Goal: Task Accomplishment & Management: Complete application form

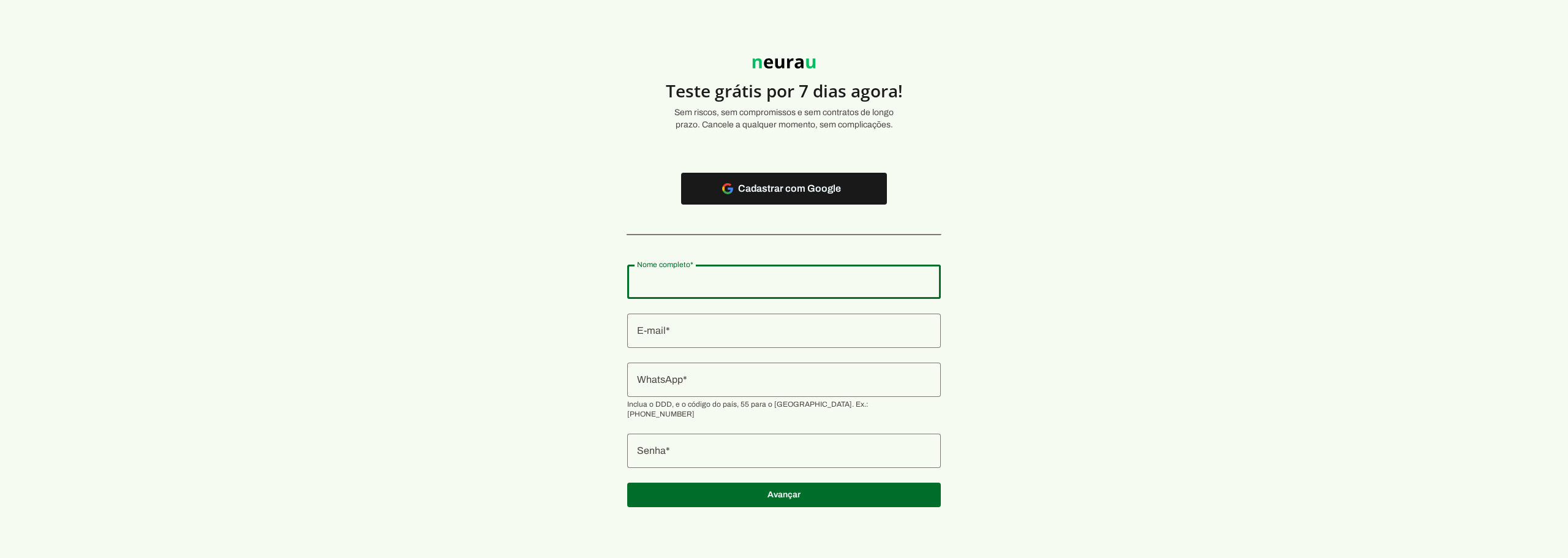
click at [691, 284] on input "Nome completo" at bounding box center [784, 282] width 294 height 15
type input "Daniel Correa Smiderli"
type md-outlined-text-field "Daniel Correa Smiderli"
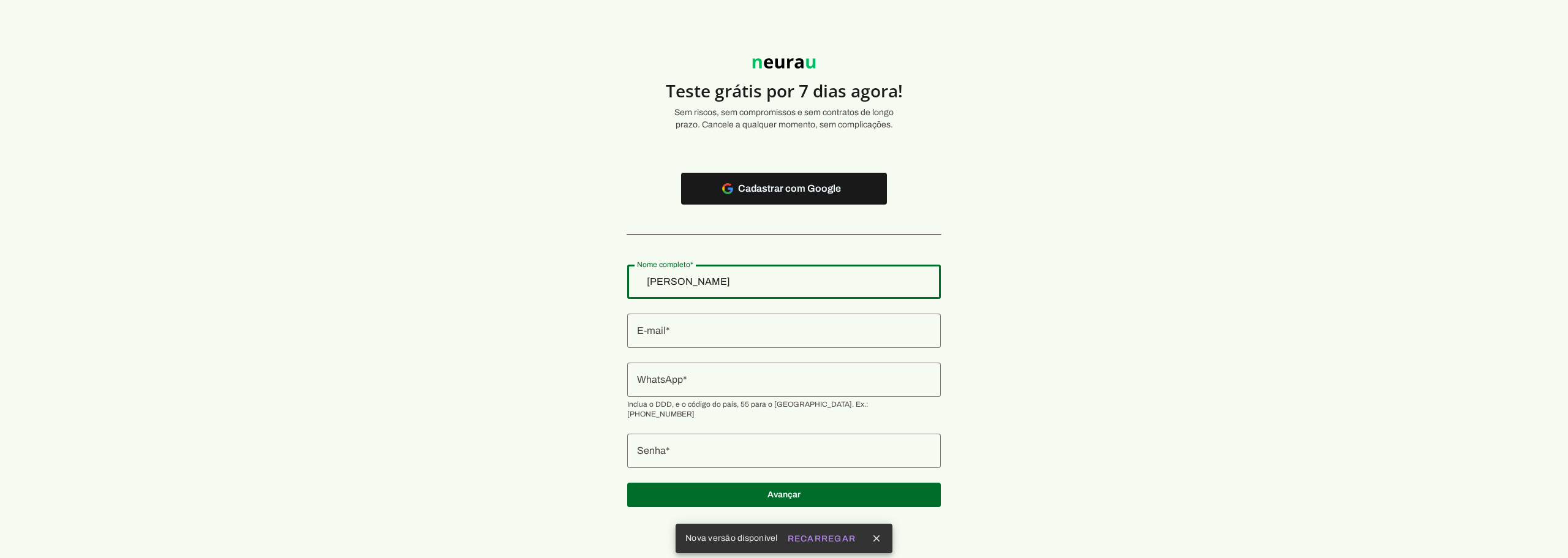
type input "joiassimone@gmail.com"
type md-outlined-text-field "joiassimone@gmail.com"
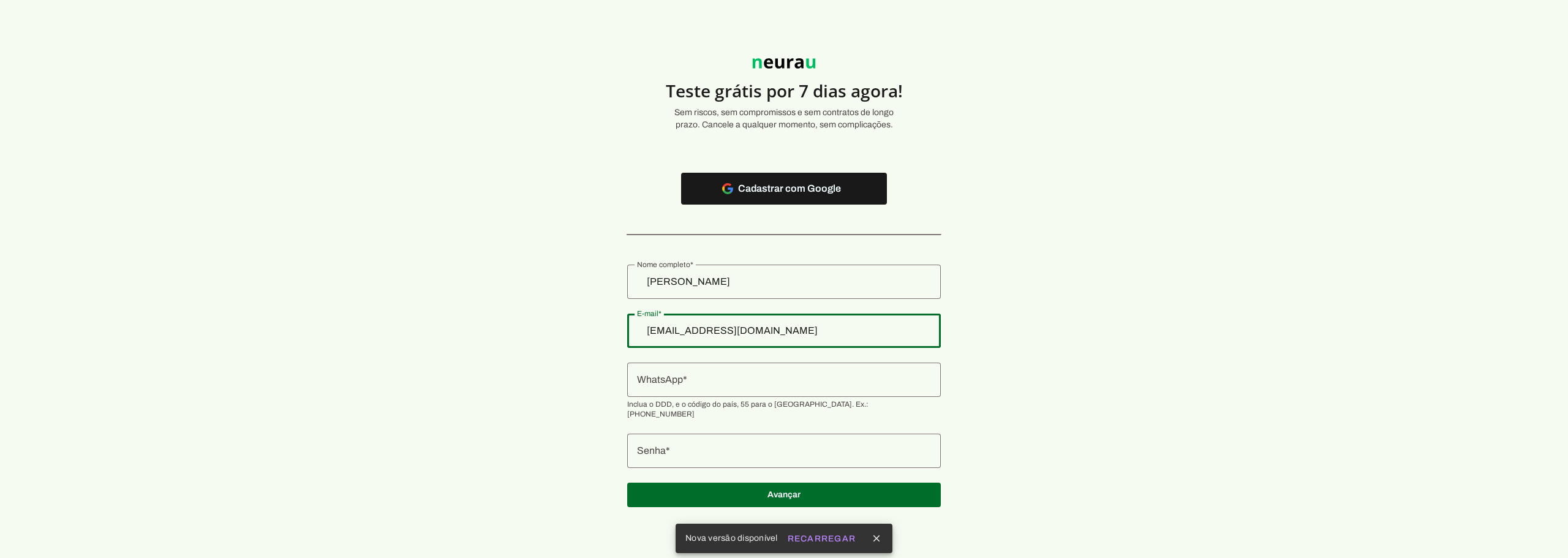
click at [776, 319] on div "joiassimone@gmail.com" at bounding box center [784, 330] width 314 height 34
click at [960, 371] on section "Teste grátis por 7 dias agora! Sem riscos, sem compromissos e sem contratos de …" at bounding box center [784, 276] width 1568 height 493
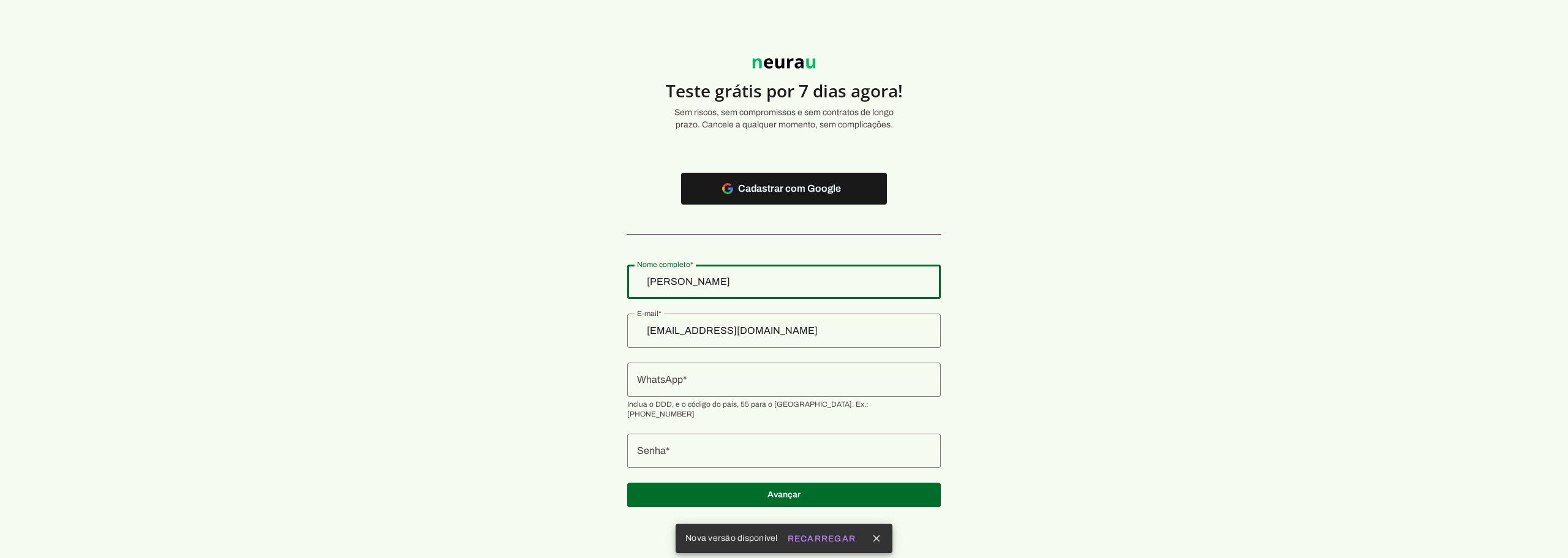
click at [669, 274] on input "Daniel Correa Smiderli" at bounding box center [784, 282] width 294 height 15
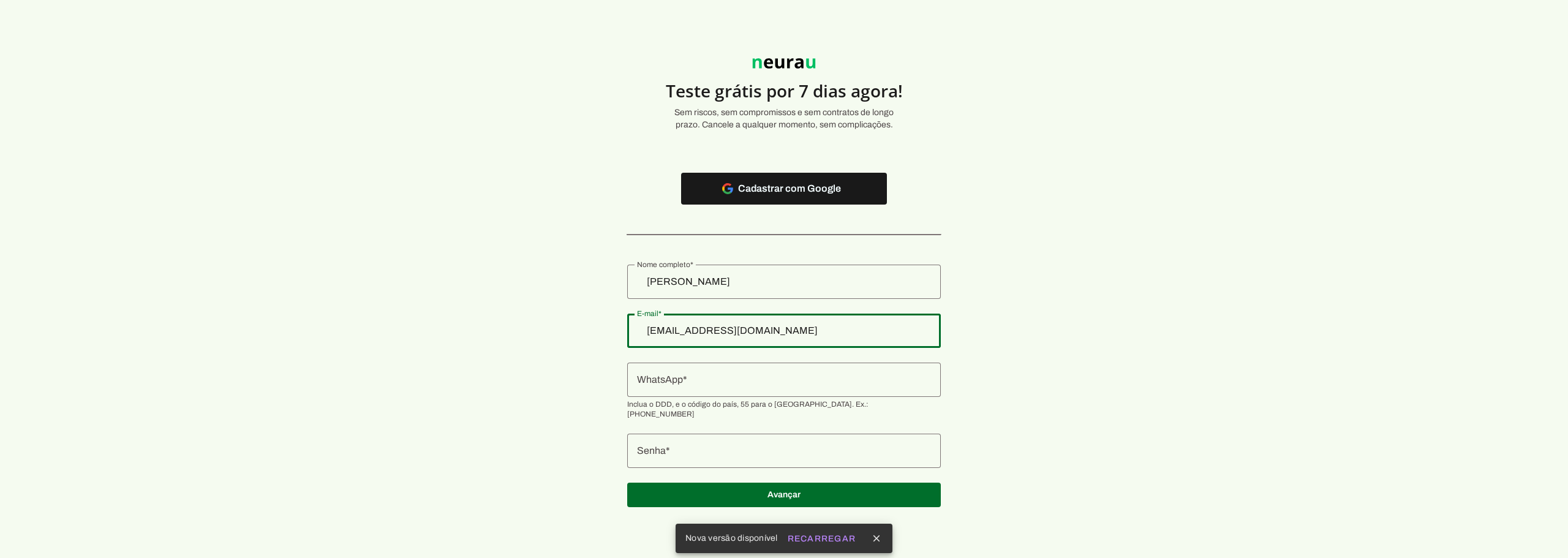
click at [699, 339] on div "joiassimone@gmail.com" at bounding box center [784, 330] width 314 height 34
type input "[EMAIL_ADDRESS][DOMAIN_NAME]"
type md-outlined-text-field "[EMAIL_ADDRESS][DOMAIN_NAME]"
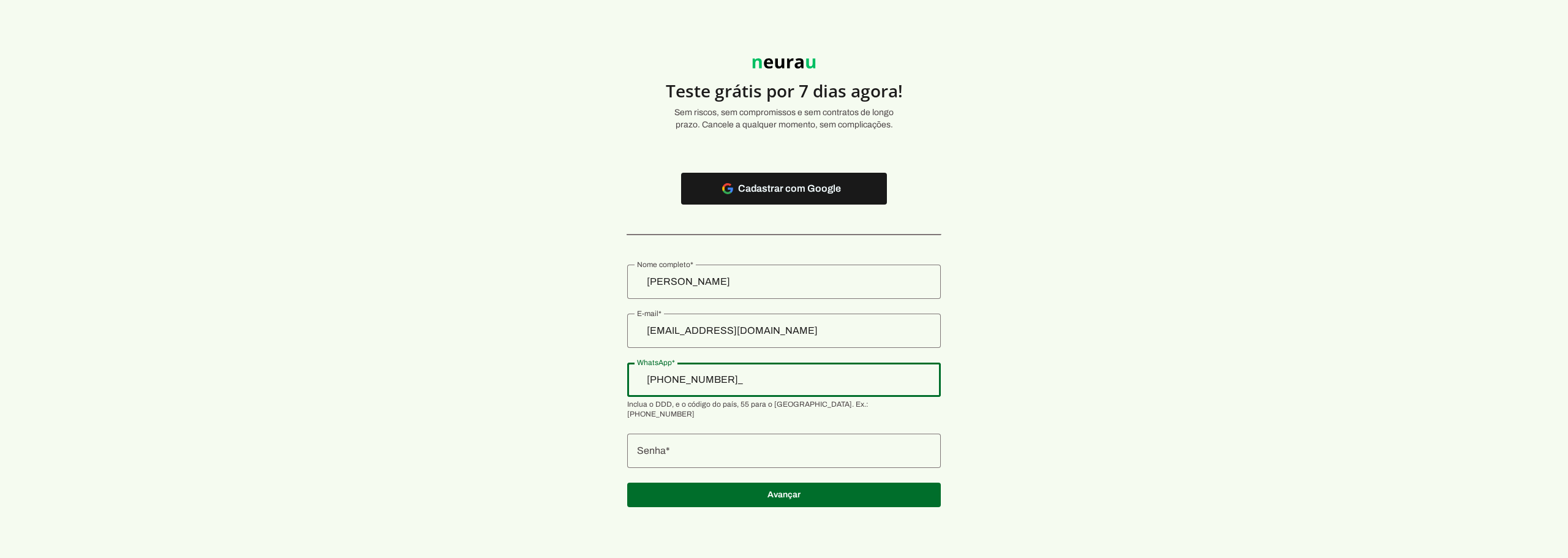
type input "+55 (21) 9880-9434"
type md-outlined-text-field "+55 (21) 9880-9434"
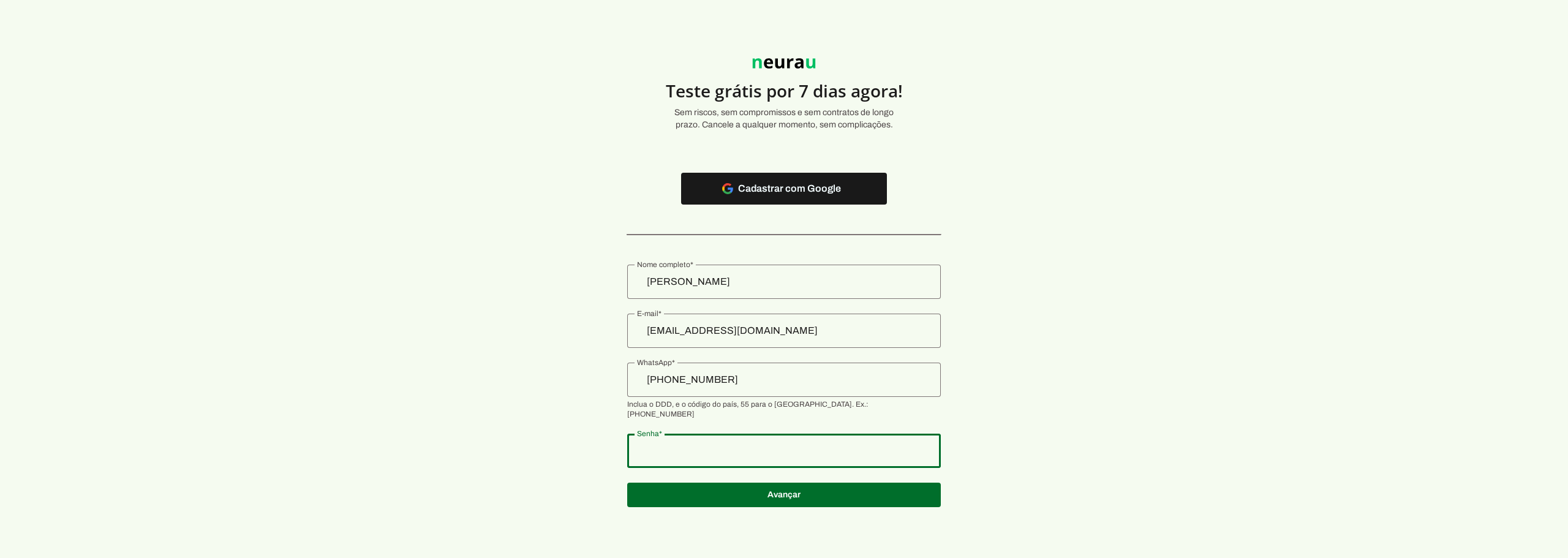
type md-outlined-text-field "ds153426"
click at [769, 489] on span at bounding box center [784, 494] width 314 height 29
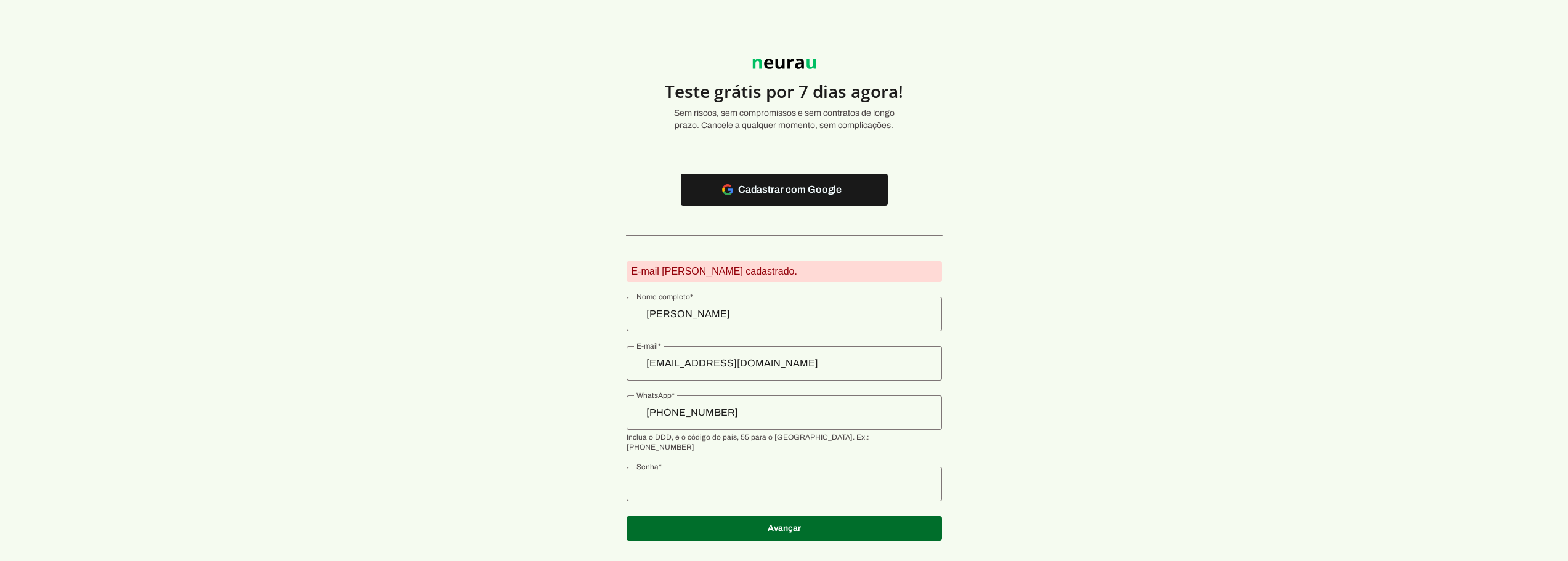
drag, startPoint x: 383, startPoint y: 88, endPoint x: 376, endPoint y: 83, distance: 8.6
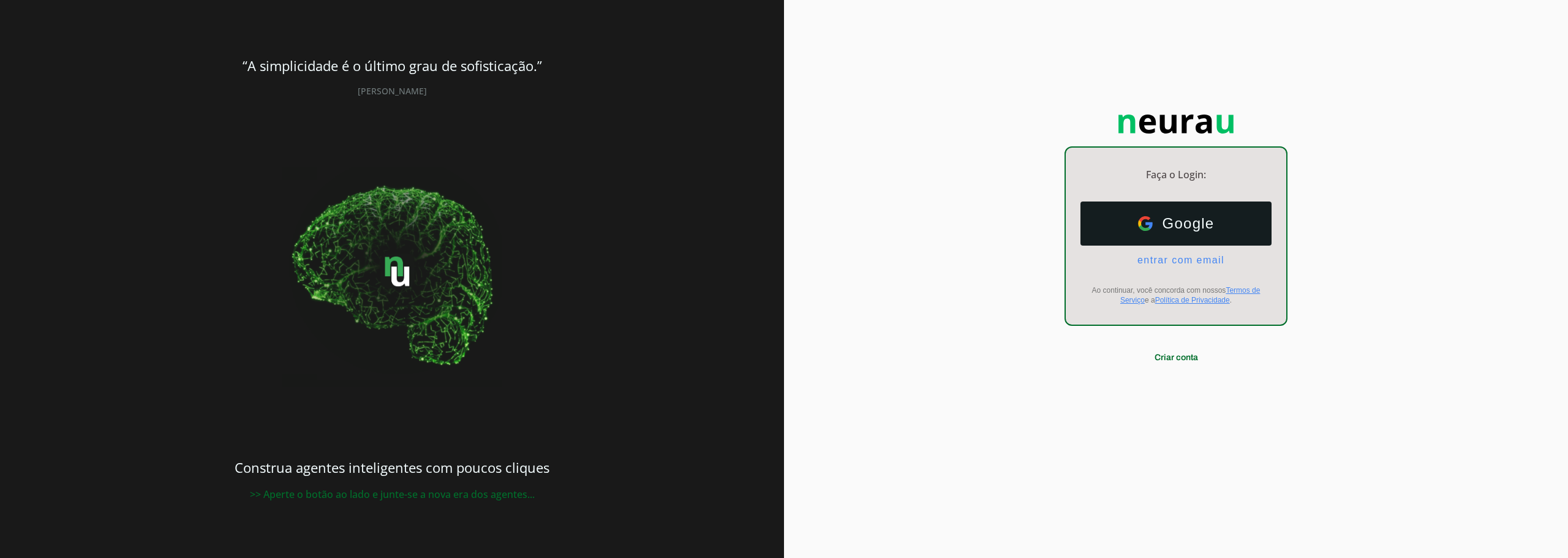
click at [1152, 261] on span "entrar com email" at bounding box center [1176, 261] width 97 height 11
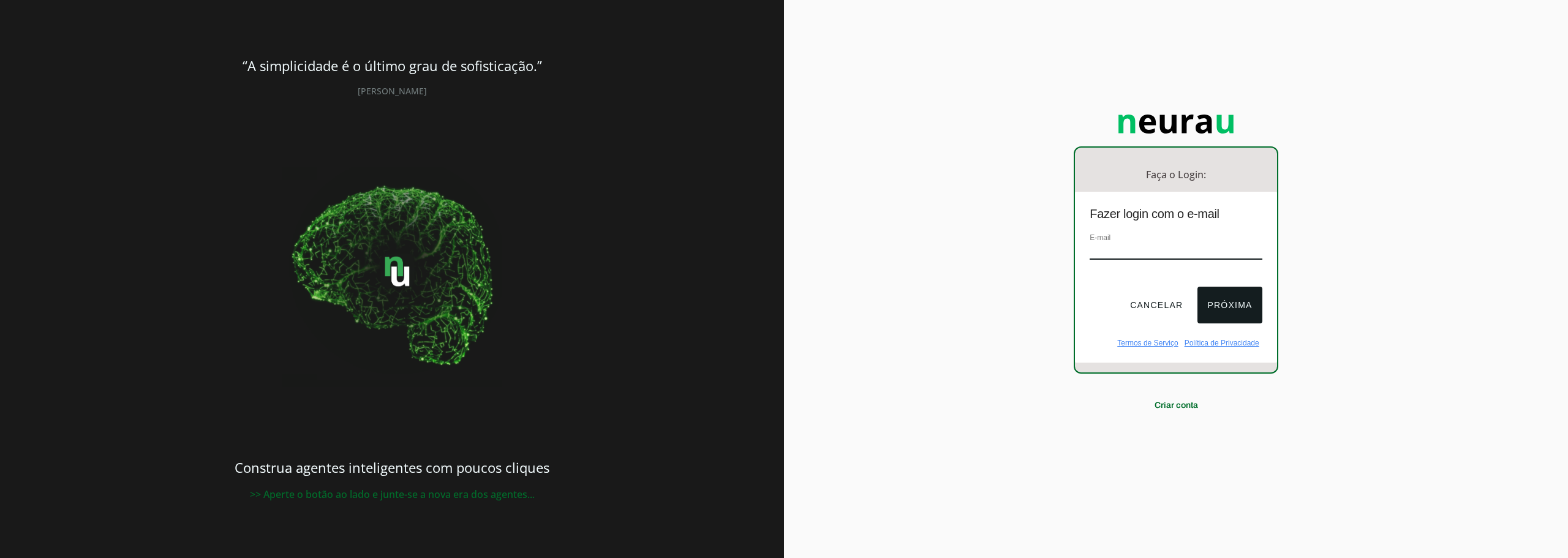
click at [1145, 257] on input "email" at bounding box center [1176, 251] width 172 height 17
type input "[EMAIL_ADDRESS][DOMAIN_NAME]"
